Goal: Communication & Community: Answer question/provide support

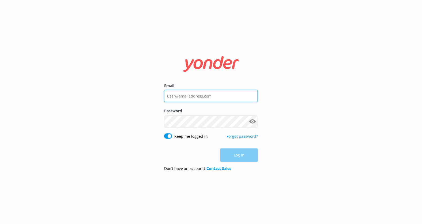
click at [235, 95] on input "Email" at bounding box center [211, 96] width 94 height 12
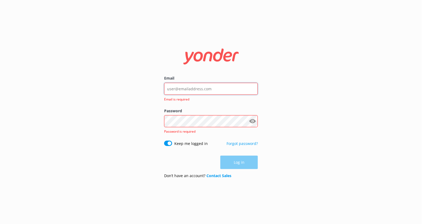
type input "kendall@yonderhq.com"
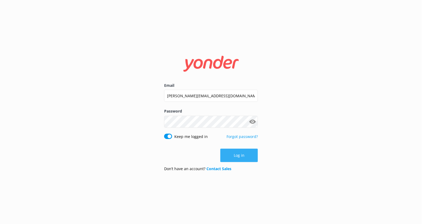
click at [234, 160] on button "Log in" at bounding box center [238, 155] width 37 height 13
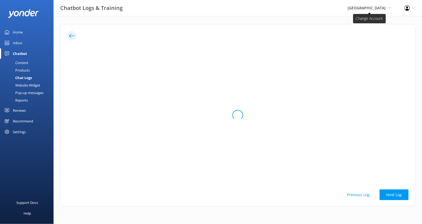
click at [376, 9] on span "[GEOGRAPHIC_DATA]" at bounding box center [367, 7] width 38 height 5
click at [326, 10] on div "Chatbot Logs & Training Purgatory Resort Kendall's Adventure Co Cool Tours Virt…" at bounding box center [211, 8] width 422 height 16
click at [360, 8] on span "[GEOGRAPHIC_DATA]" at bounding box center [367, 7] width 38 height 5
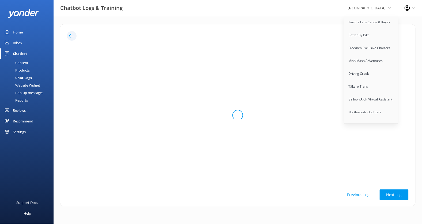
scroll to position [916, 0]
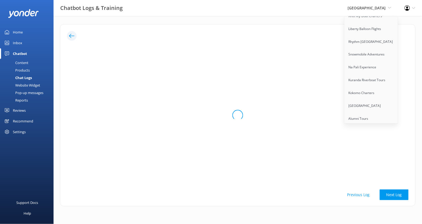
click at [328, 15] on div "Chatbot Logs & Training Purgatory Resort Kendall's Adventure Co Cool Tours Virt…" at bounding box center [211, 8] width 422 height 16
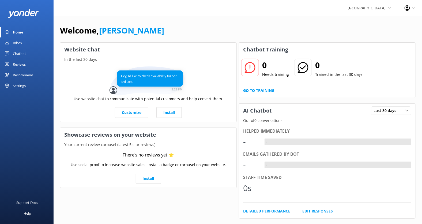
click at [373, 13] on div "Purgatory Resort Kendall's Adventure Co Cool Tours Virtual Assistant Tongariro …" at bounding box center [369, 8] width 57 height 16
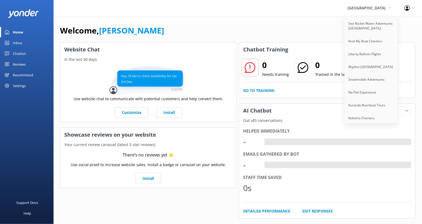
scroll to position [929, 0]
click at [366, 130] on link "Santa [PERSON_NAME] Adventure Co" at bounding box center [372, 139] width 54 height 18
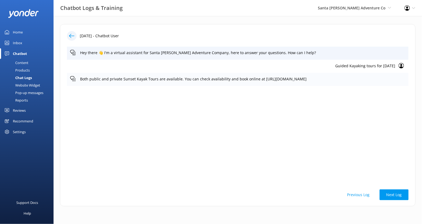
click at [221, 76] on p "Both public and private Sunset Kayak Tours are available. You can check availab…" at bounding box center [242, 79] width 325 height 6
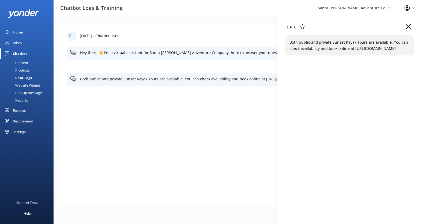
click at [408, 26] on use "button" at bounding box center [408, 26] width 5 height 5
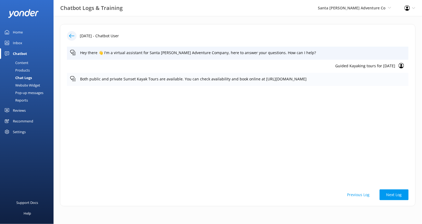
click at [228, 80] on p "Both public and private Sunset Kayak Tours are available. You can check availab…" at bounding box center [242, 79] width 325 height 6
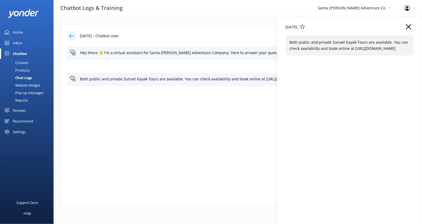
click at [314, 46] on p "Both public and private Sunset Kayak Tours are available. You can check availab…" at bounding box center [350, 45] width 121 height 12
click at [405, 30] on div "09 Oct 2025" at bounding box center [350, 29] width 129 height 11
click at [407, 29] on use "button" at bounding box center [408, 26] width 5 height 5
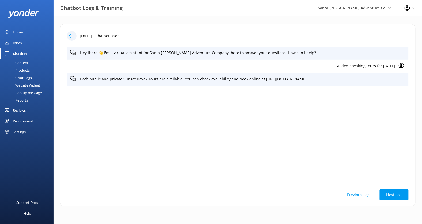
click at [373, 64] on p "Guided Kayaking tours for April 2026" at bounding box center [232, 66] width 325 height 6
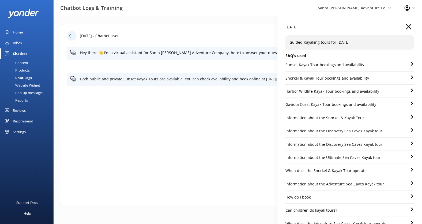
click at [375, 63] on div "Sunset Kayak Tour bookings and availability" at bounding box center [350, 66] width 129 height 9
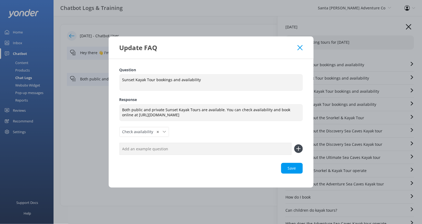
click at [299, 50] on icon at bounding box center [300, 47] width 5 height 5
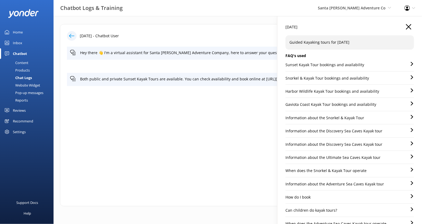
click at [380, 79] on div "Snorkel & Kayak Tour bookings and availability" at bounding box center [350, 79] width 129 height 9
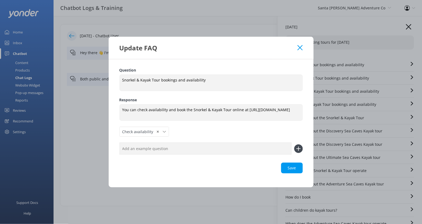
click at [300, 45] on icon at bounding box center [300, 47] width 5 height 5
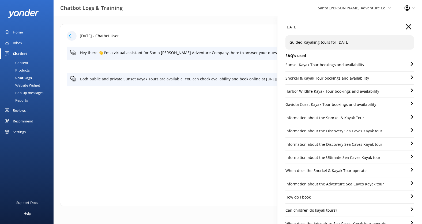
click at [410, 29] on icon "button" at bounding box center [408, 26] width 5 height 5
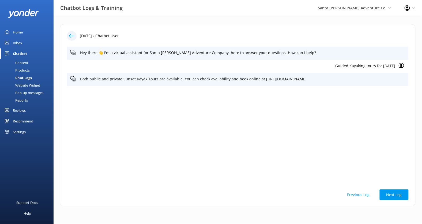
click at [359, 65] on p "Guided Kayaking tours for April 2026" at bounding box center [232, 66] width 325 height 6
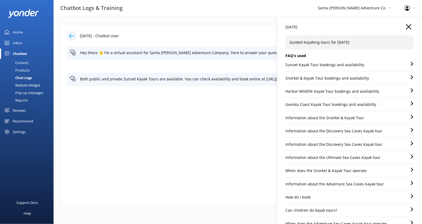
click at [359, 65] on div "09 Oct 2025 Guided Kayaking tours for April 2026 FAQ's used Sunset Kayak Tour b…" at bounding box center [350, 201] width 129 height 355
click at [344, 44] on p "Guided Kayaking tours for April 2026" at bounding box center [350, 42] width 121 height 6
copy p "Guided Kayaking tours for April 2026"
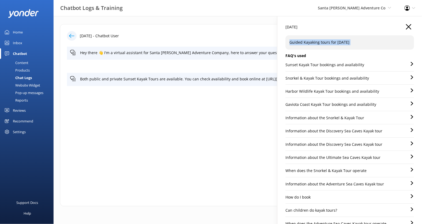
click at [409, 24] on icon "button" at bounding box center [408, 26] width 5 height 5
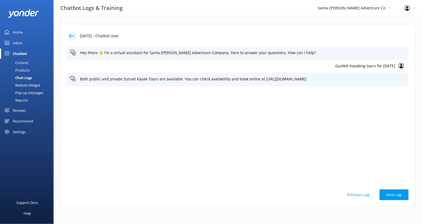
click at [26, 70] on div "Products" at bounding box center [16, 69] width 27 height 7
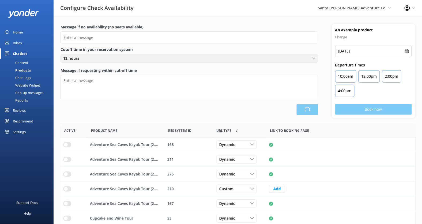
scroll to position [161, 355]
type input "There are no seats available, please check an alternative day"
type textarea "Our online booking system closes {hours} prior to departure. Please contact us …"
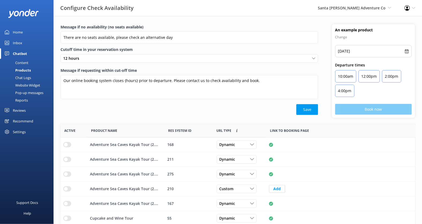
click at [25, 60] on div "Content" at bounding box center [15, 62] width 25 height 7
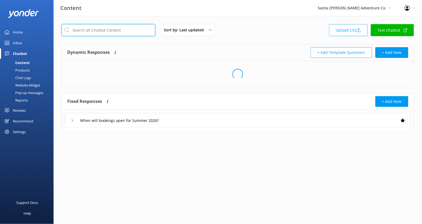
click at [96, 35] on input "text" at bounding box center [109, 30] width 94 height 12
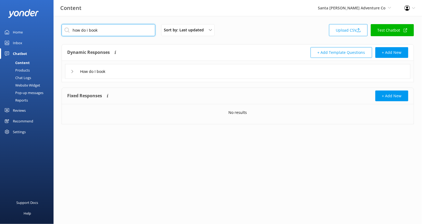
type input "how do i book"
click at [155, 69] on div "How do I book" at bounding box center [237, 71] width 345 height 15
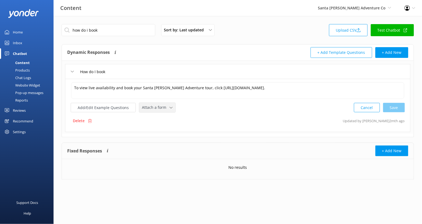
click at [151, 108] on span "Attach a form" at bounding box center [156, 107] width 28 height 6
click at [156, 127] on div "Check availability" at bounding box center [155, 129] width 27 height 5
click at [108, 107] on button "Add/Edit Example Questions" at bounding box center [103, 106] width 65 height 9
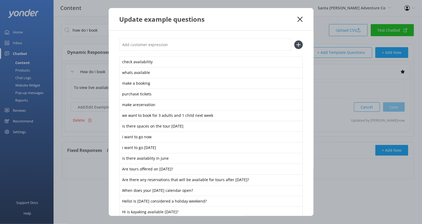
click at [189, 47] on input "text" at bounding box center [205, 45] width 172 height 12
paste input "Guided Kayaking tours for April 2026"
type input "Guided Kayaking tours for April 2026"
click at [294, 40] on button at bounding box center [298, 44] width 9 height 9
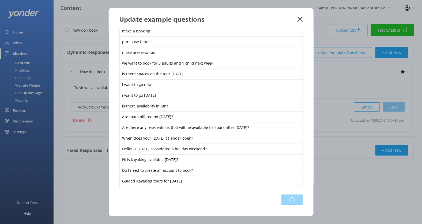
click at [291, 200] on div "Loading.." at bounding box center [291, 199] width 21 height 11
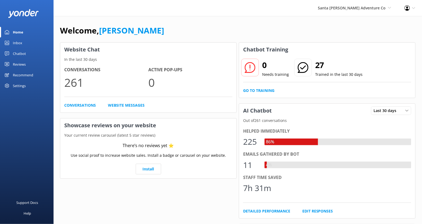
click at [22, 54] on div "Chatbot" at bounding box center [19, 53] width 13 height 11
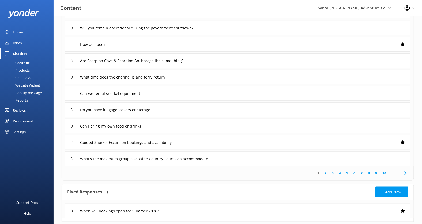
scroll to position [73, 0]
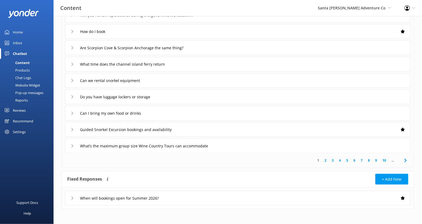
click at [192, 197] on div "When will bookings open for Summer 2026?" at bounding box center [237, 198] width 345 height 15
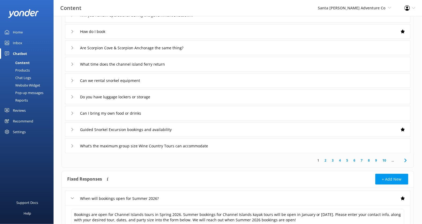
scroll to position [127, 0]
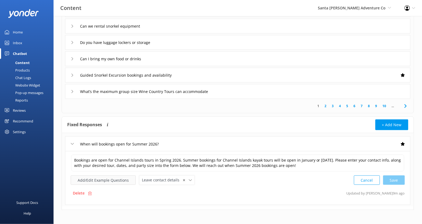
click at [121, 178] on button "Add/Edit Example Questions" at bounding box center [103, 179] width 65 height 9
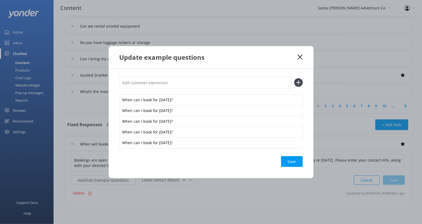
click at [205, 79] on input "text" at bounding box center [205, 83] width 172 height 12
type input "Is there a waitlist for 2026 trips"
click at [294, 78] on button at bounding box center [298, 82] width 9 height 9
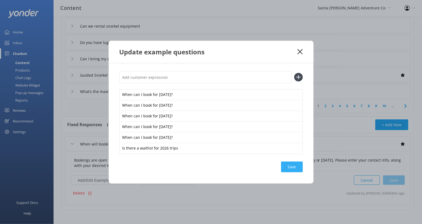
scroll to position [127, 0]
click at [290, 167] on button "Save" at bounding box center [292, 166] width 22 height 11
click at [301, 50] on icon at bounding box center [300, 51] width 5 height 5
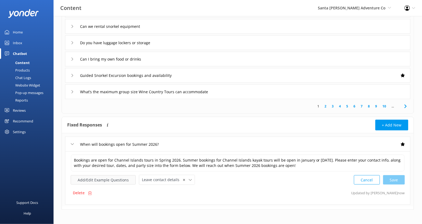
click at [119, 179] on button "Add/Edit Example Questions" at bounding box center [103, 179] width 65 height 9
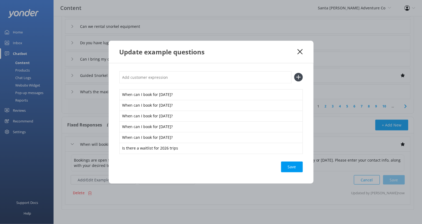
click at [186, 79] on input "text" at bounding box center [205, 77] width 172 height 12
type input "I want to come summer 2026"
click at [294, 73] on button at bounding box center [298, 77] width 9 height 9
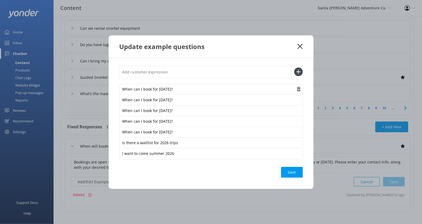
scroll to position [122, 0]
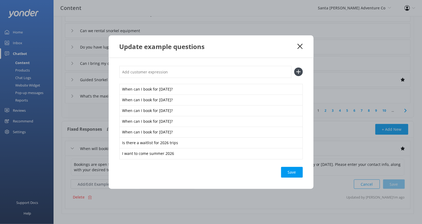
click at [188, 71] on input "text" at bounding box center [205, 72] width 172 height 12
type input "plan a trip for summer 2026"
click at [294, 67] on button at bounding box center [298, 71] width 9 height 9
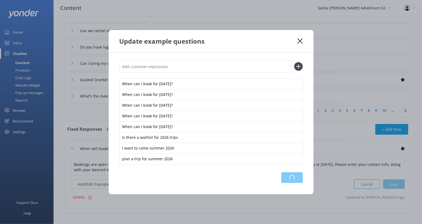
click at [292, 181] on div "Loading.." at bounding box center [291, 177] width 21 height 11
click at [300, 38] on icon at bounding box center [300, 40] width 5 height 5
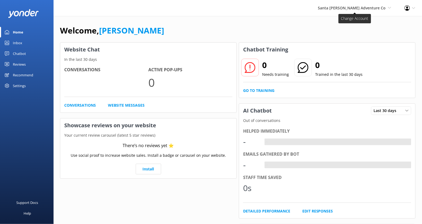
click at [365, 9] on span "Santa [PERSON_NAME] Adventure Co" at bounding box center [352, 7] width 68 height 5
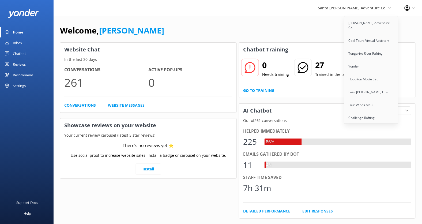
scroll to position [94, 0]
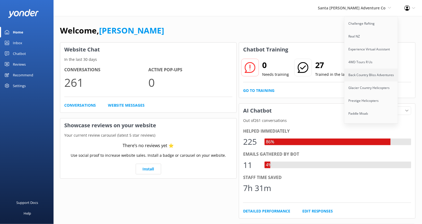
click at [375, 71] on link "Back Country Bliss Adventures" at bounding box center [372, 75] width 54 height 13
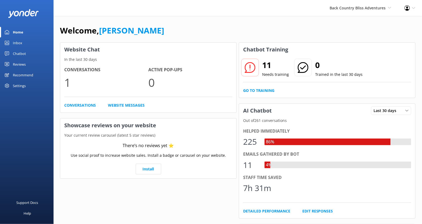
click at [22, 54] on div "Chatbot" at bounding box center [19, 53] width 13 height 11
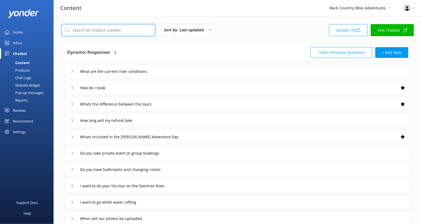
click at [111, 25] on input "text" at bounding box center [109, 30] width 94 height 12
click at [174, 92] on div "How do I book" at bounding box center [237, 87] width 345 height 15
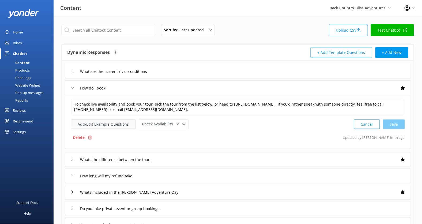
click at [108, 125] on button "Add/Edit Example Questions" at bounding box center [103, 123] width 65 height 9
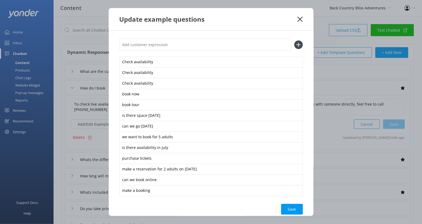
click at [304, 17] on div "Update example questions" at bounding box center [211, 19] width 205 height 22
click at [302, 18] on icon at bounding box center [300, 19] width 5 height 5
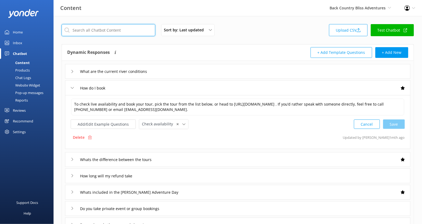
click at [128, 32] on input "text" at bounding box center [109, 30] width 94 height 12
click at [26, 76] on div "Chat Logs" at bounding box center [17, 77] width 28 height 7
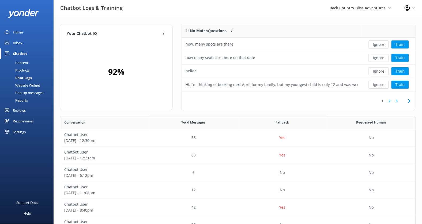
scroll to position [135, 356]
click at [28, 85] on div "Website Widget" at bounding box center [21, 84] width 37 height 7
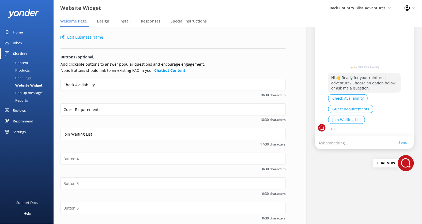
scroll to position [43, 0]
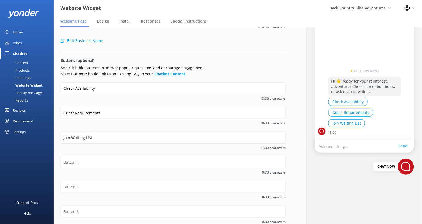
click at [24, 62] on div "Content" at bounding box center [15, 62] width 25 height 7
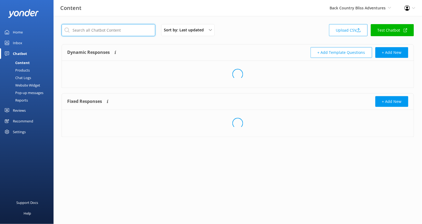
click at [119, 31] on input "text" at bounding box center [109, 30] width 94 height 12
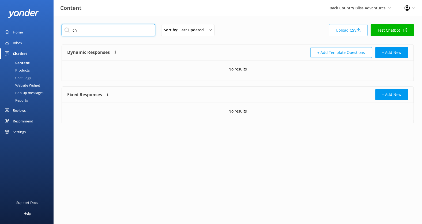
type input "c"
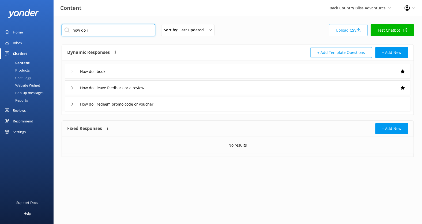
type input "how do i"
click at [182, 71] on div "How do I book" at bounding box center [237, 71] width 345 height 15
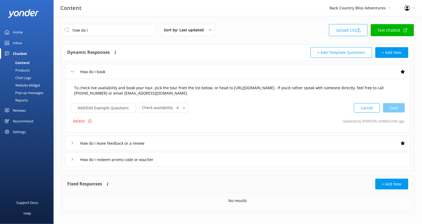
click at [180, 89] on textarea "To check live availability and book your tour, pick the tour from the list belo…" at bounding box center [237, 90] width 333 height 17
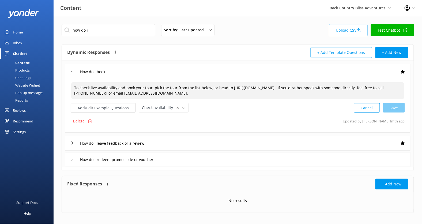
click at [180, 89] on textarea "To check live availability and book your tour, pick the tour from the list belo…" at bounding box center [237, 90] width 333 height 17
click at [125, 107] on button "Add/Edit Example Questions" at bounding box center [103, 107] width 65 height 9
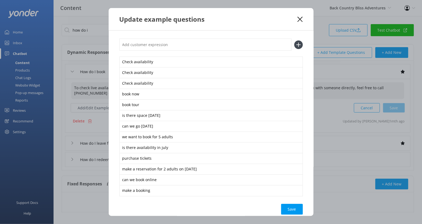
click at [302, 20] on icon at bounding box center [300, 19] width 5 height 5
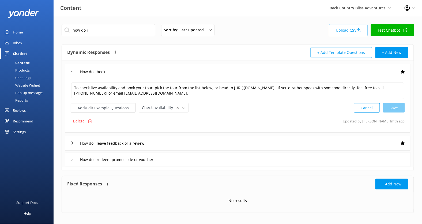
scroll to position [3, 0]
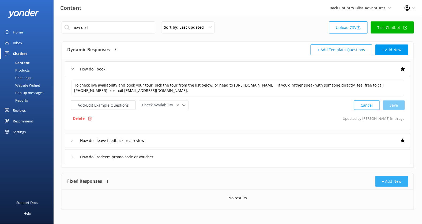
click at [389, 177] on button "+ Add New" at bounding box center [391, 181] width 33 height 11
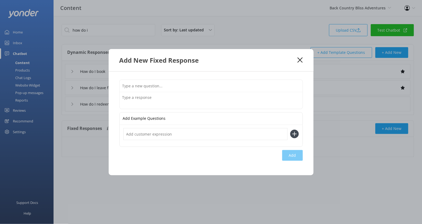
click at [186, 84] on input "text" at bounding box center [211, 86] width 183 height 12
type input "How do I book"
click at [154, 99] on textarea at bounding box center [211, 100] width 183 height 17
paste textarea "To check live availability and book your tour, pick the tour from the list belo…"
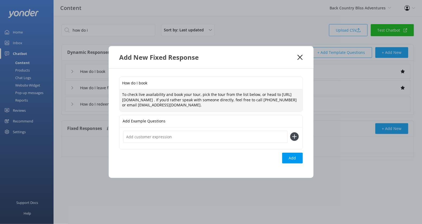
type textarea "To check live availability and book your tour, pick the tour from the list belo…"
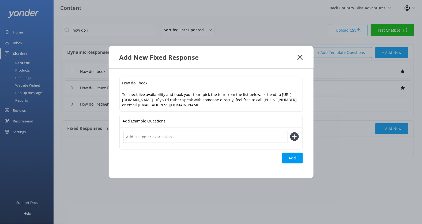
click at [200, 137] on input "text" at bounding box center [205, 137] width 164 height 12
click at [295, 159] on div "Loading.." at bounding box center [291, 158] width 21 height 11
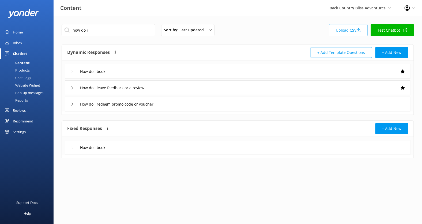
click at [29, 87] on div "Website Widget" at bounding box center [21, 84] width 37 height 7
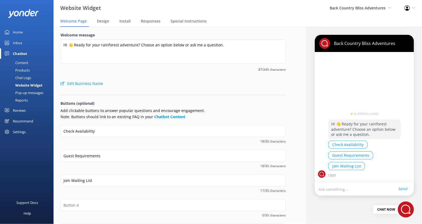
click at [22, 63] on div "Content" at bounding box center [15, 62] width 25 height 7
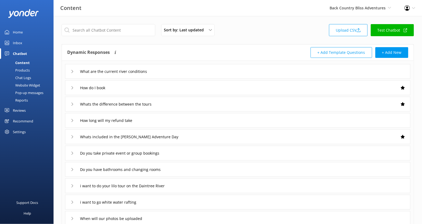
click at [386, 32] on link "Test Chatbot" at bounding box center [392, 30] width 43 height 12
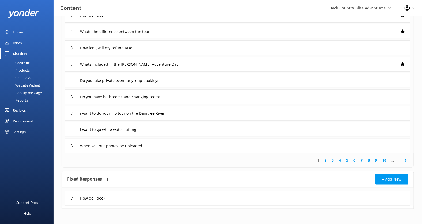
click at [135, 197] on div "How do I book" at bounding box center [237, 198] width 345 height 15
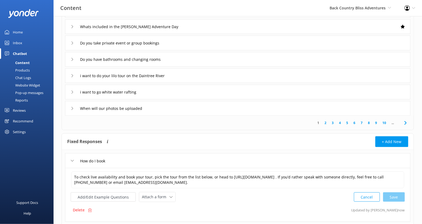
scroll to position [127, 0]
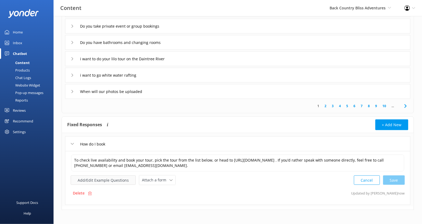
click at [112, 179] on button "Add/Edit Example Questions" at bounding box center [103, 179] width 65 height 9
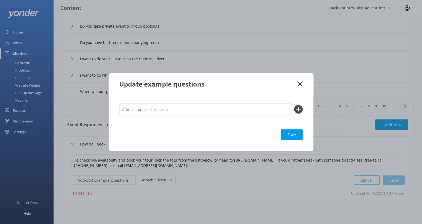
click at [152, 106] on input "text" at bounding box center [205, 109] width 172 height 12
click at [152, 109] on input "Check Availability" at bounding box center [205, 109] width 172 height 12
type input "Check Availability"
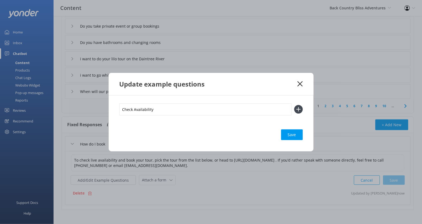
click at [294, 105] on button at bounding box center [298, 109] width 9 height 9
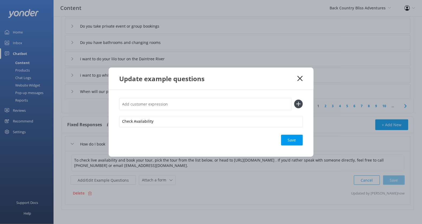
paste input "Check Availability"
type input "Check Availability"
click at [294, 100] on button at bounding box center [298, 104] width 9 height 9
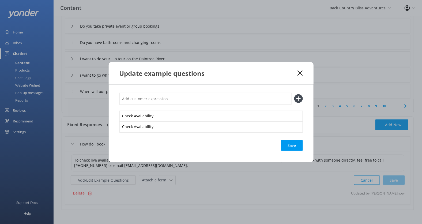
paste input "Check Availability"
type input "Check Availability"
click at [294, 94] on button at bounding box center [298, 98] width 9 height 9
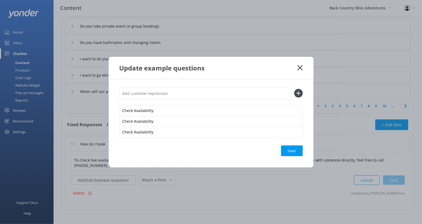
paste input "Check Availability"
type input "Check Availability"
click at [294, 89] on button at bounding box center [298, 93] width 9 height 9
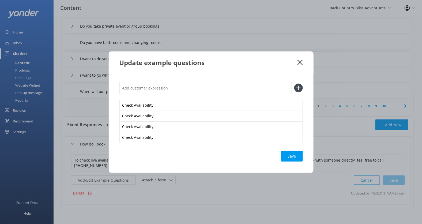
paste input "Check Availability"
type input "Check Availability"
click at [294, 84] on button at bounding box center [298, 88] width 9 height 9
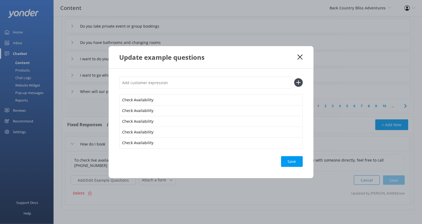
click at [297, 164] on div "Save" at bounding box center [292, 161] width 22 height 11
click at [300, 59] on icon at bounding box center [300, 56] width 5 height 5
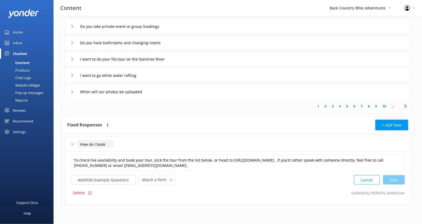
click at [100, 144] on input "How do I book" at bounding box center [95, 144] width 36 height 8
paste input "Check Availability"
type input "Check Availability"
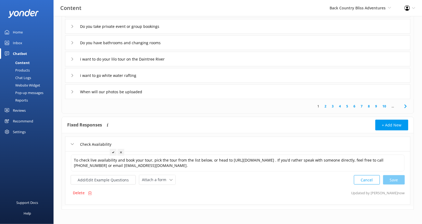
click at [112, 152] on icon at bounding box center [113, 152] width 2 height 2
click at [393, 181] on div "Cancel Save" at bounding box center [379, 180] width 51 height 10
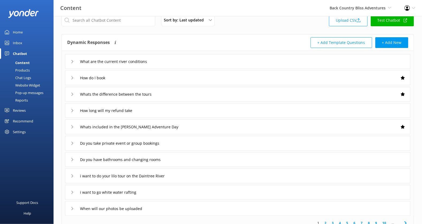
scroll to position [0, 0]
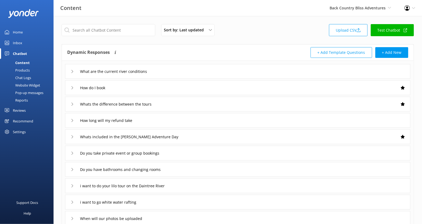
click at [391, 29] on link "Test Chatbot" at bounding box center [392, 30] width 43 height 12
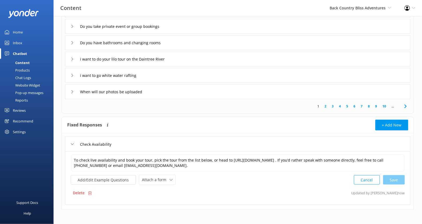
scroll to position [121, 0]
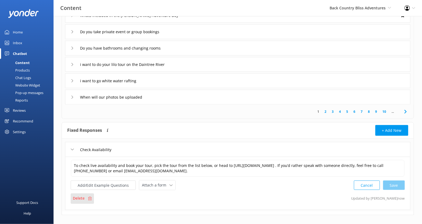
click at [87, 197] on div "Delete" at bounding box center [82, 198] width 23 height 10
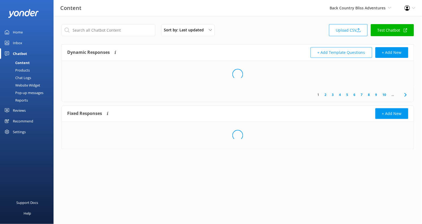
scroll to position [0, 0]
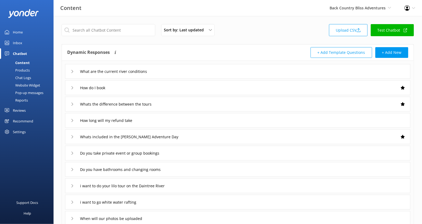
click at [303, 27] on div "Sort by: Last updated Title (A-Z) Last updated Upload CSV Test Chatbot" at bounding box center [238, 31] width 352 height 15
